Goal: Find specific page/section: Find specific page/section

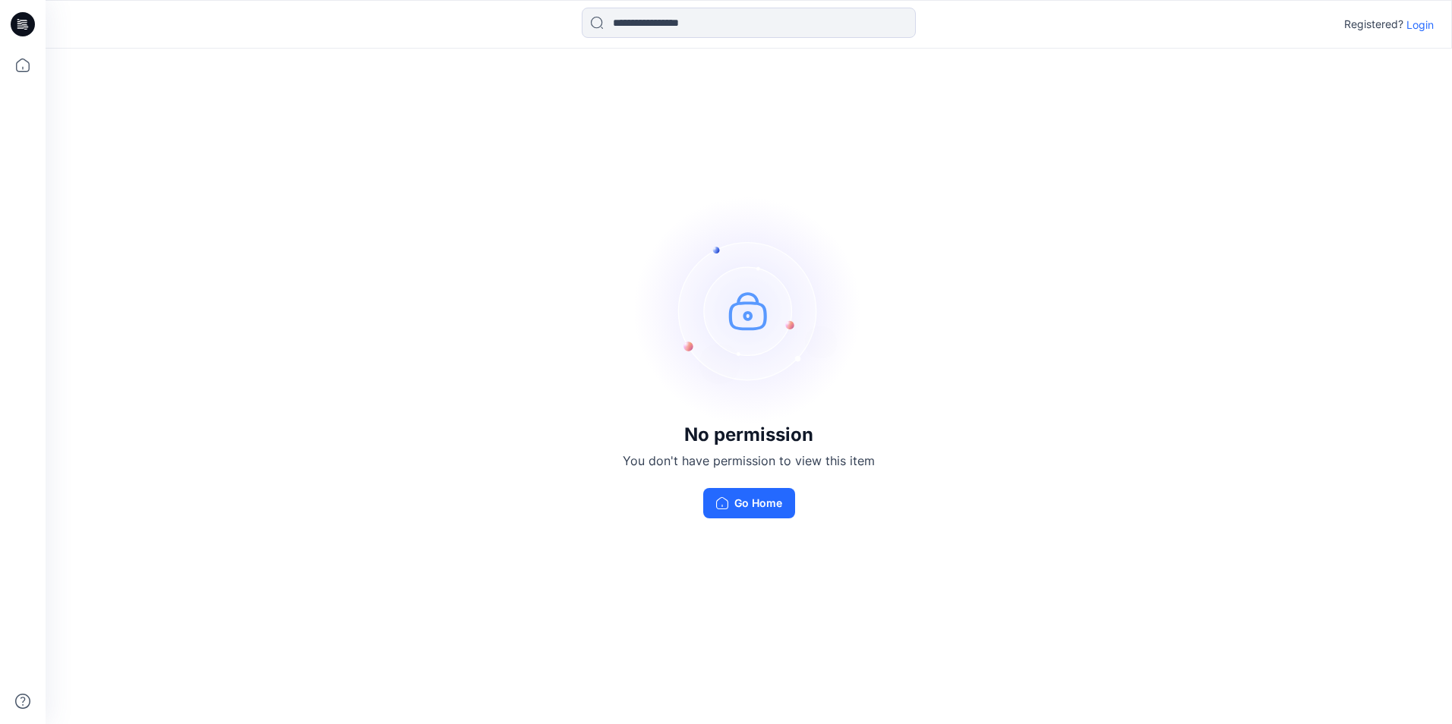
click at [1408, 25] on p "Login" at bounding box center [1419, 25] width 27 height 16
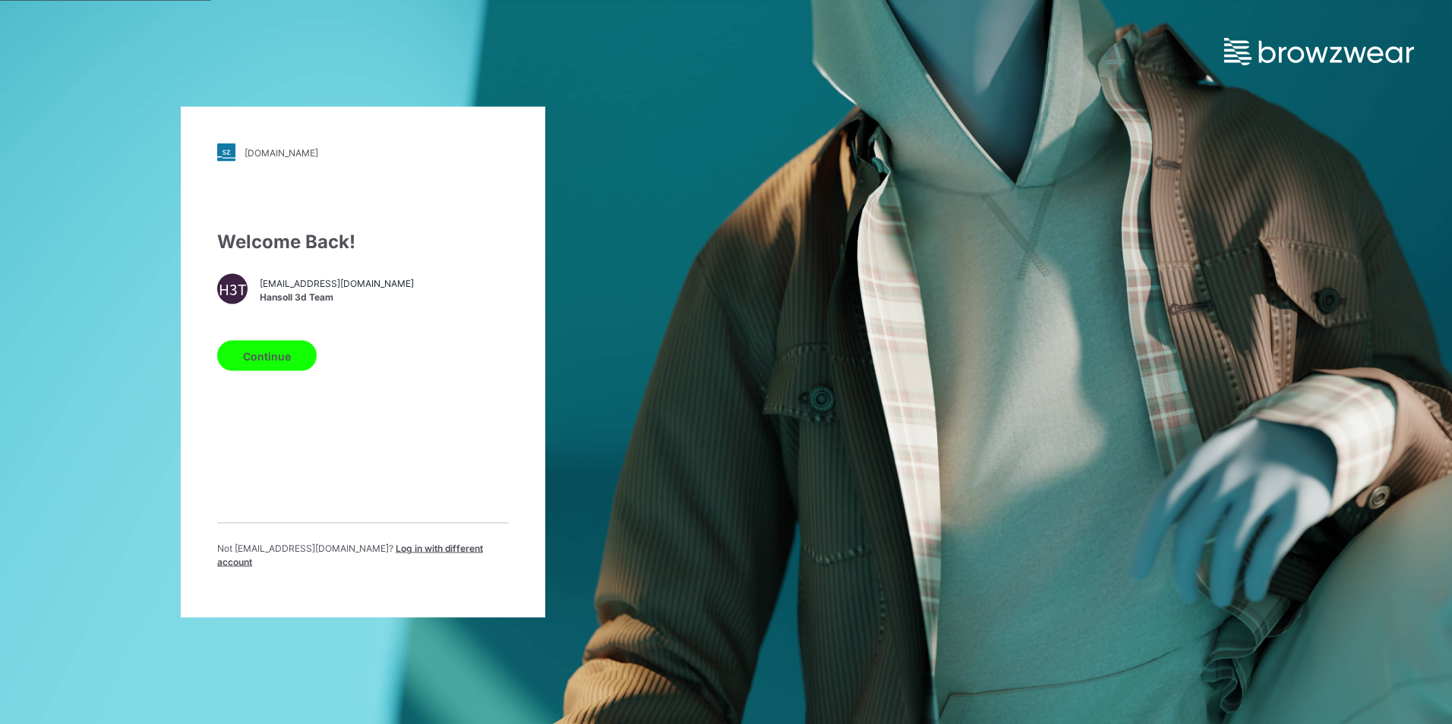
click at [281, 280] on div "H3T hst070015@hansoll.com Hansoll 3d Team" at bounding box center [363, 289] width 292 height 30
drag, startPoint x: 264, startPoint y: 393, endPoint x: 265, endPoint y: 365, distance: 28.1
click at [265, 393] on div "Welcome Back! H3T hst070015@hansoll.com Hansoll 3d Team Continue Not hst070015@…" at bounding box center [363, 405] width 292 height 353
click at [265, 365] on button "Continue" at bounding box center [266, 356] width 99 height 30
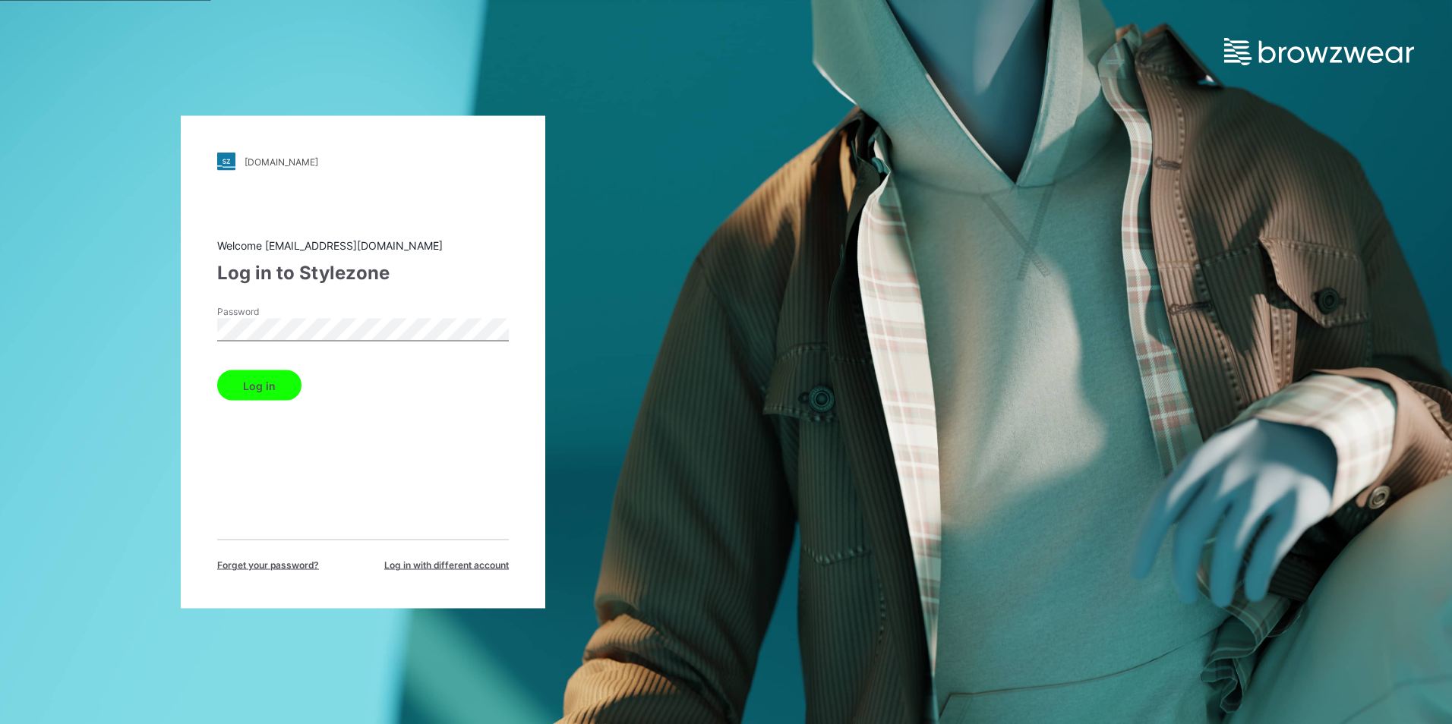
click at [288, 392] on button "Log in" at bounding box center [259, 385] width 84 height 30
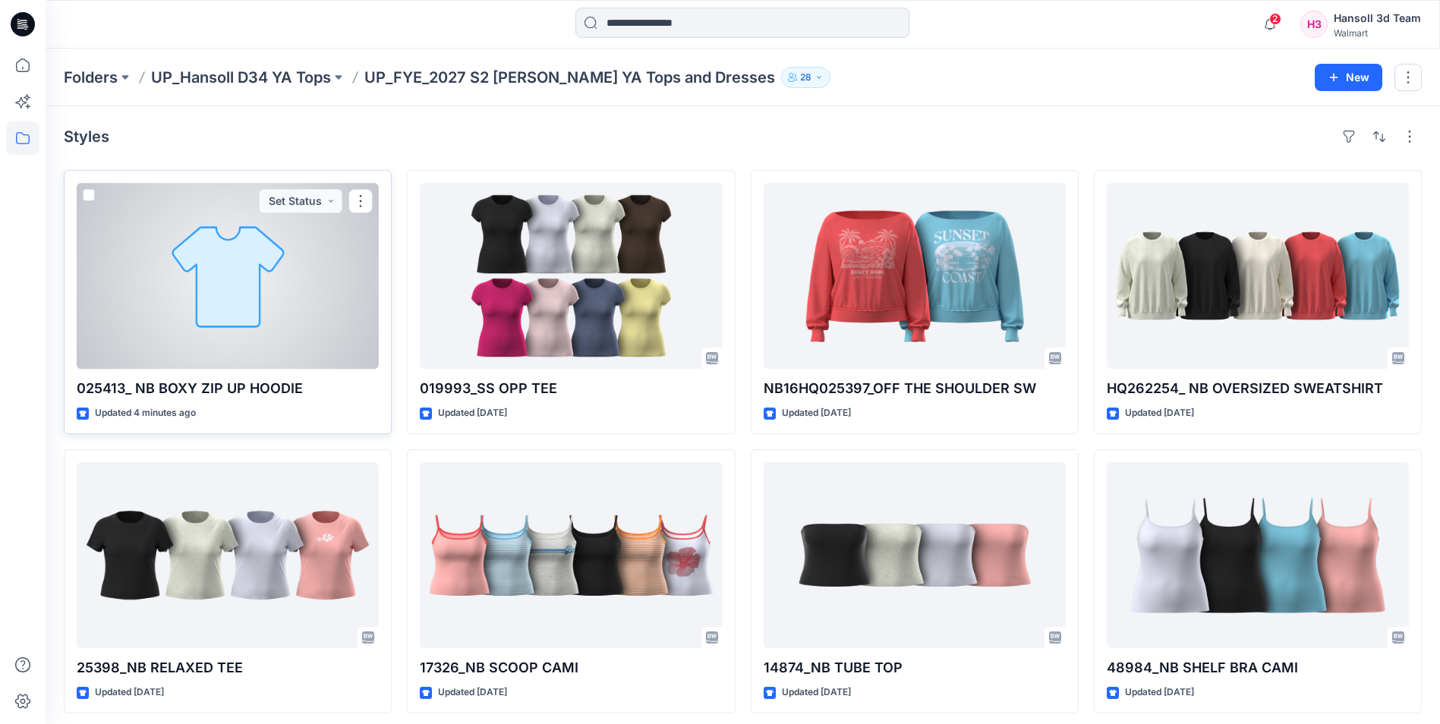
click at [260, 289] on div at bounding box center [228, 276] width 302 height 186
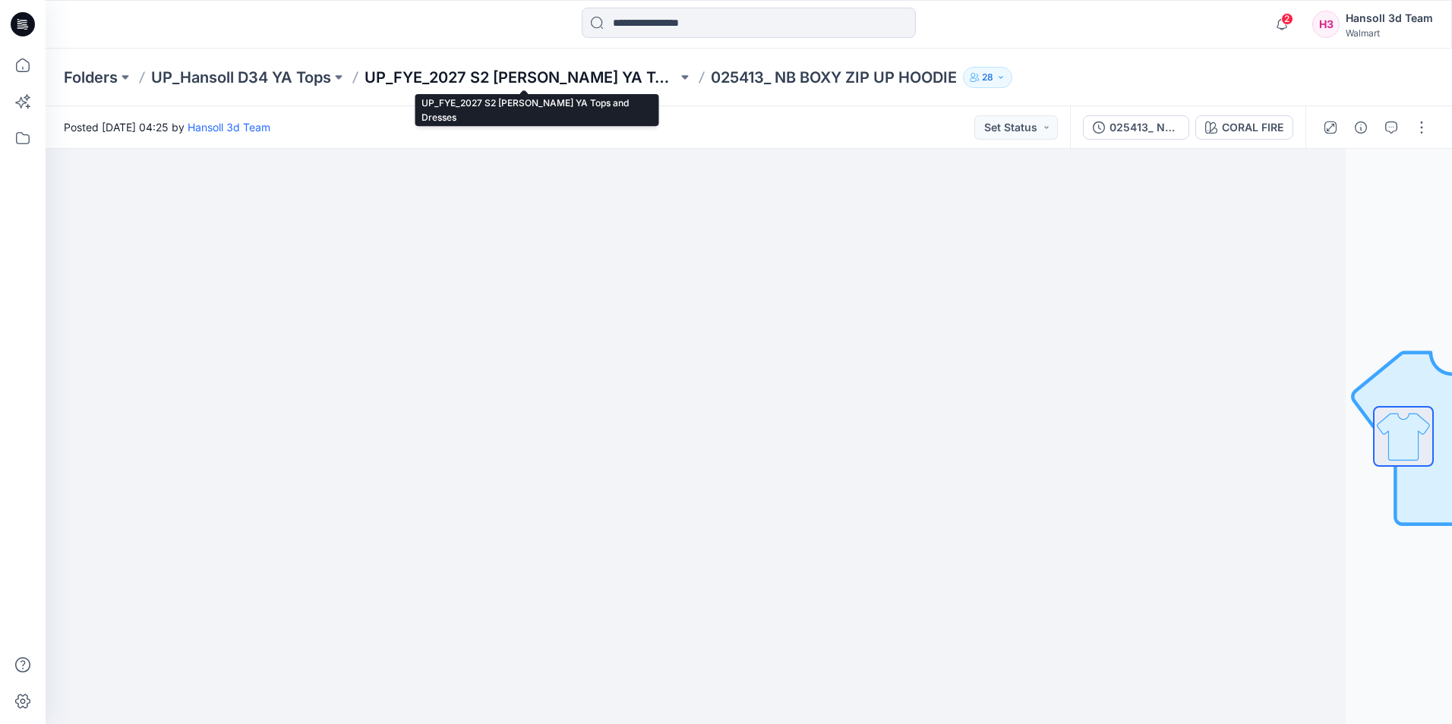
click at [630, 85] on p "UP_FYE_2027 S2 [PERSON_NAME] YA Tops and Dresses" at bounding box center [520, 77] width 313 height 21
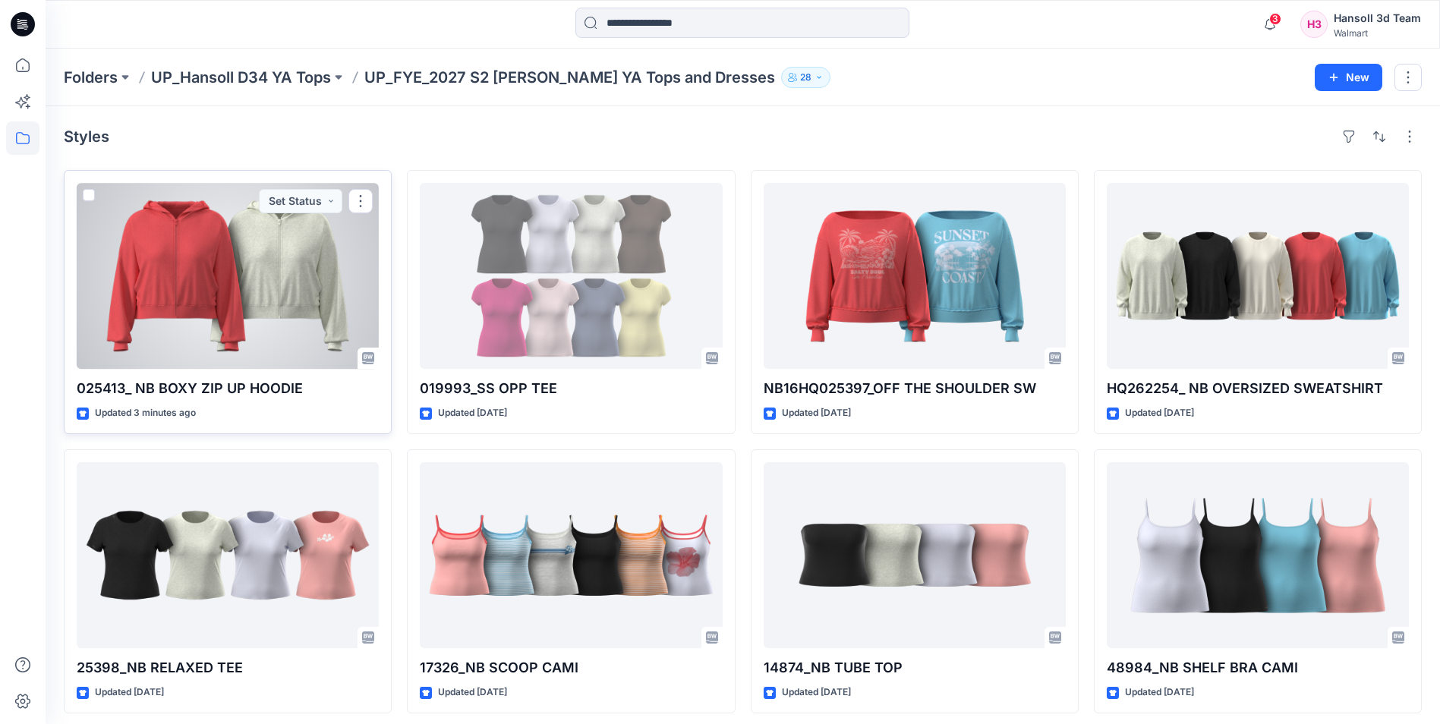
click at [307, 249] on div at bounding box center [228, 276] width 302 height 186
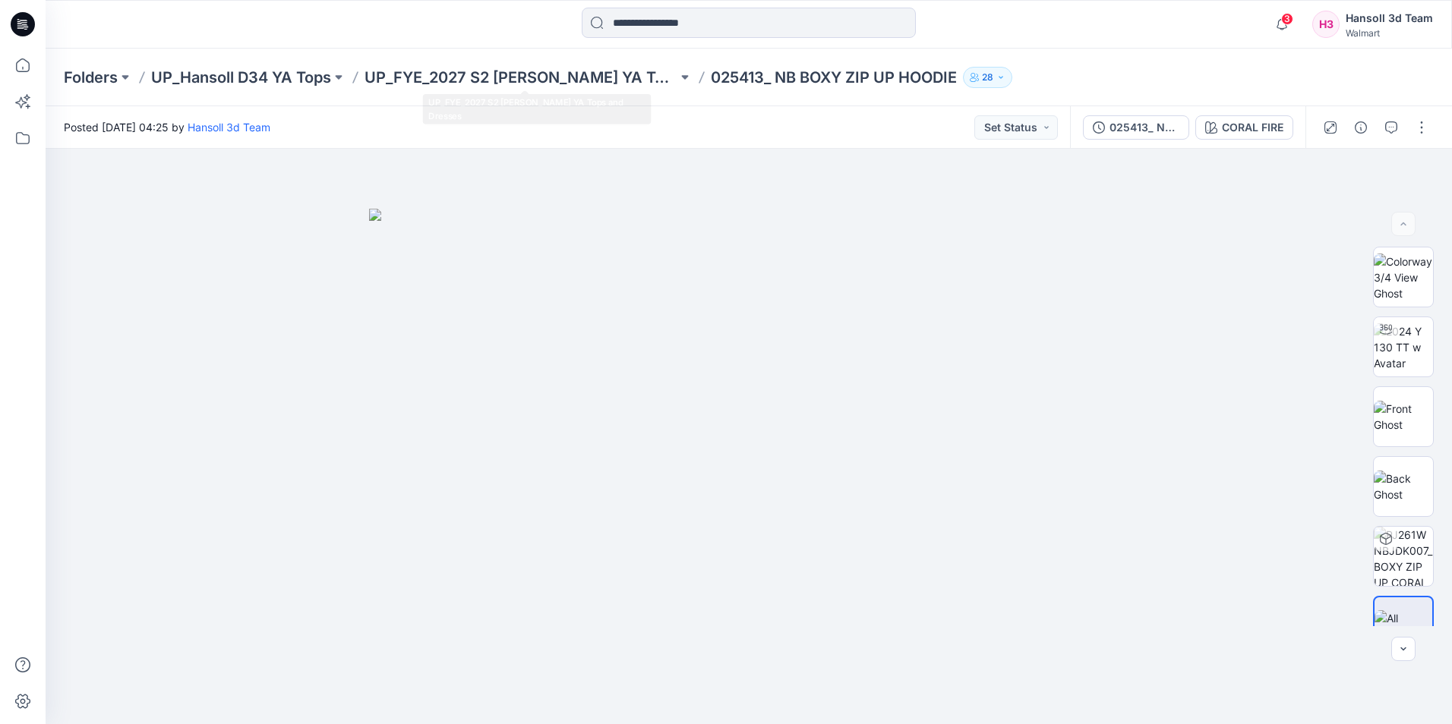
click at [640, 89] on div "Folders UP_Hansoll D34 YA Tops UP_FYE_2027 S2 Hansoll YA Tops and Dresses 02541…" at bounding box center [749, 78] width 1406 height 58
click at [566, 73] on p "UP_FYE_2027 S2 Hansoll YA Tops and Dresses" at bounding box center [520, 77] width 313 height 21
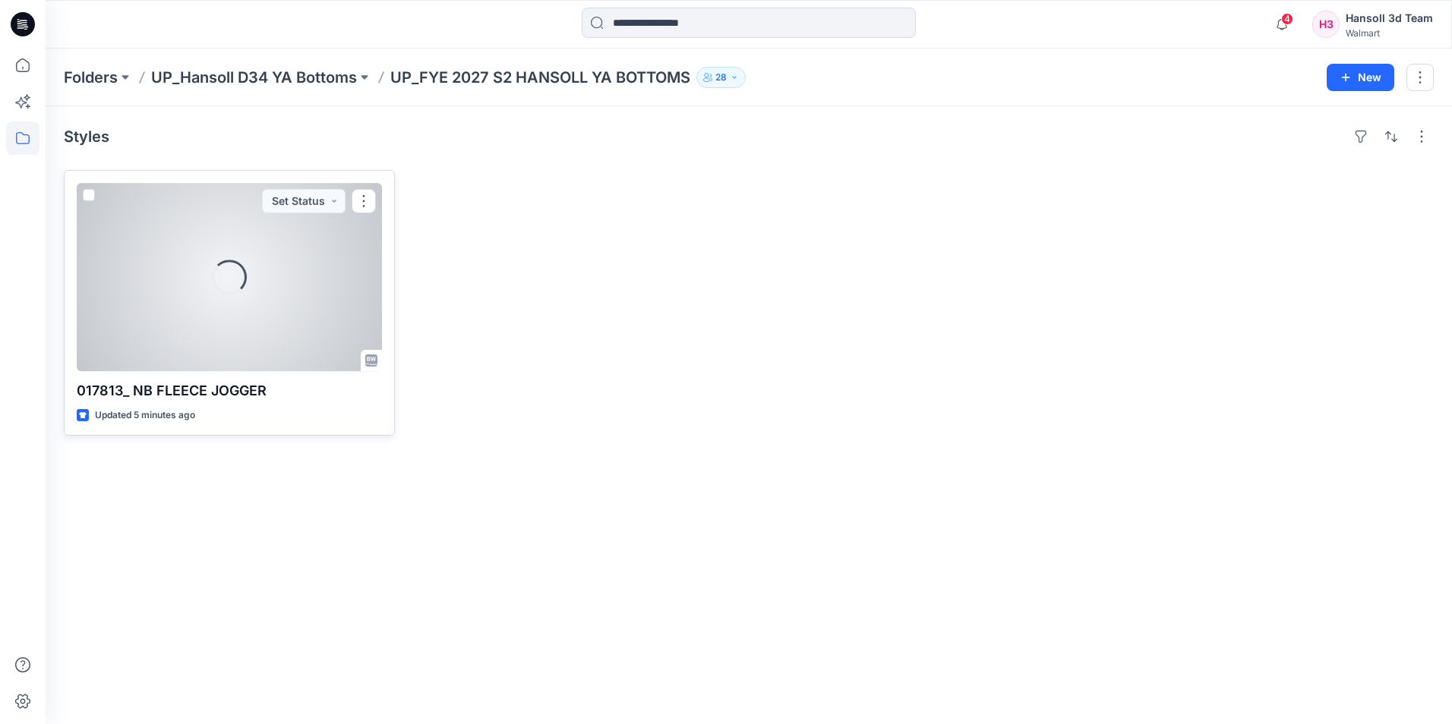
click at [205, 303] on div "Loading..." at bounding box center [229, 277] width 305 height 188
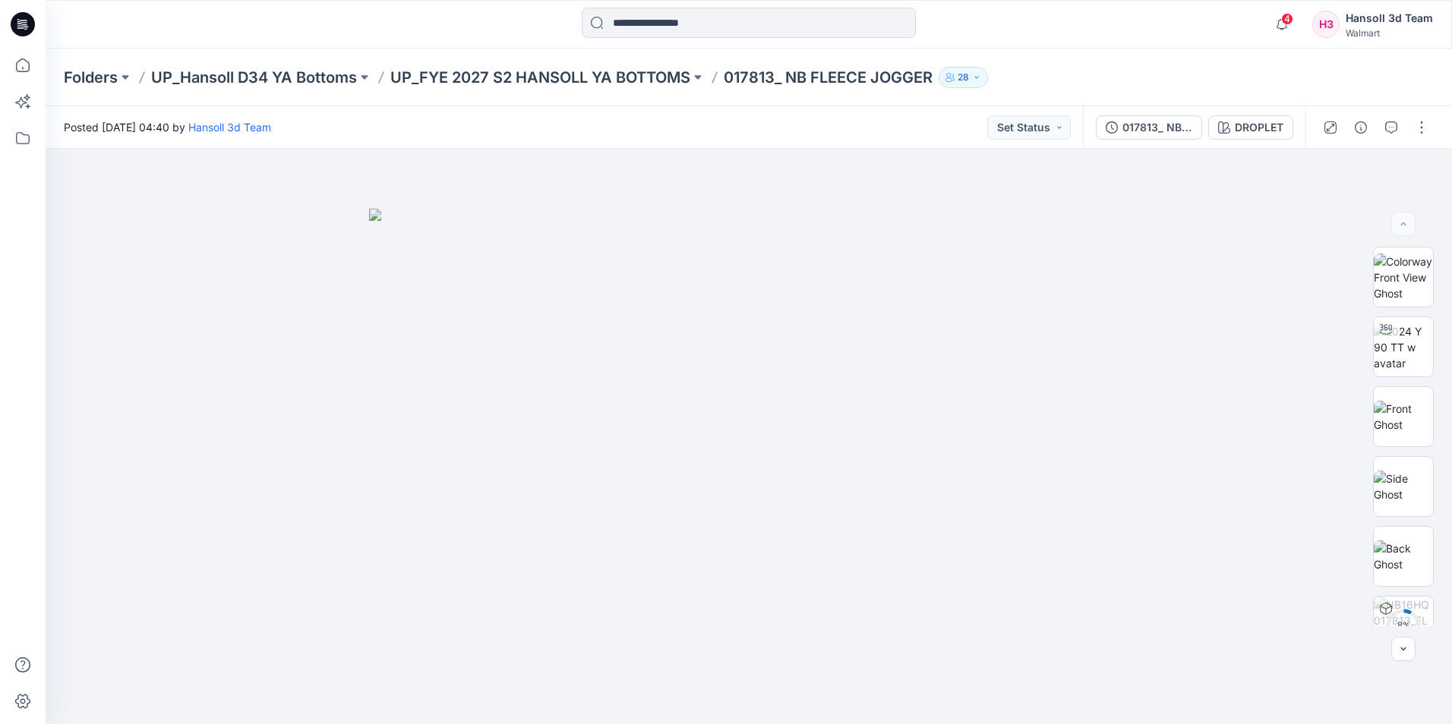
click at [1028, 71] on div "Folders UP_Hansoll D34 YA Bottoms UP_FYE 2027 S2 HANSOLL YA BOTTOMS 017813_ NB …" at bounding box center [689, 77] width 1251 height 21
